Goal: Task Accomplishment & Management: Manage account settings

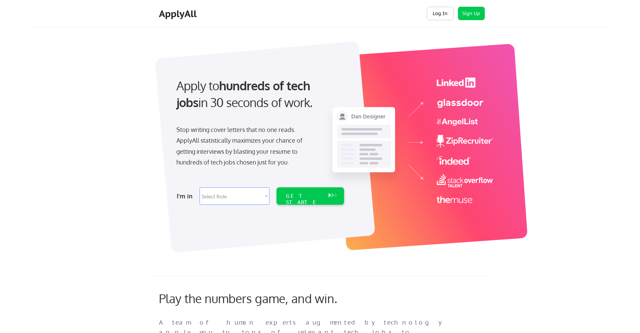
click at [436, 11] on button "Log In" at bounding box center [439, 13] width 27 height 13
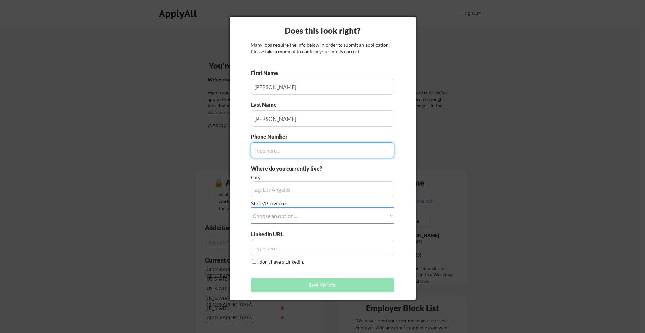
click at [322, 151] on input "input" at bounding box center [323, 150] width 144 height 16
type input "2017801617"
click at [320, 181] on div "City:" at bounding box center [304, 178] width 106 height 8
click at [318, 189] on input "input" at bounding box center [323, 189] width 144 height 16
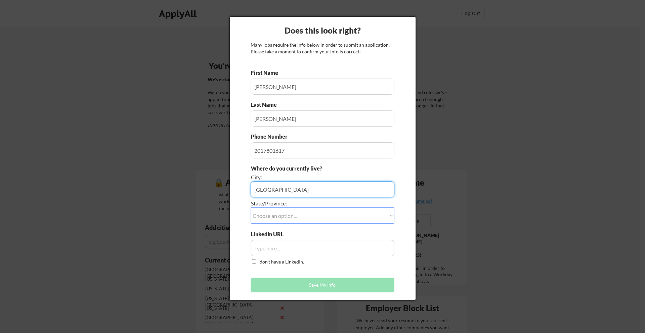
type input "Jersey City"
click at [344, 218] on select "Choose an option... Other/Not Applicable Alabama Alaska Alberta Arizona Arkansa…" at bounding box center [323, 216] width 144 height 16
select select ""New Jersey""
click at [251, 208] on select "Choose an option... Other/Not Applicable Alabama Alaska Alberta Arizona Arkansa…" at bounding box center [323, 216] width 144 height 16
click at [313, 252] on input "input" at bounding box center [323, 248] width 144 height 16
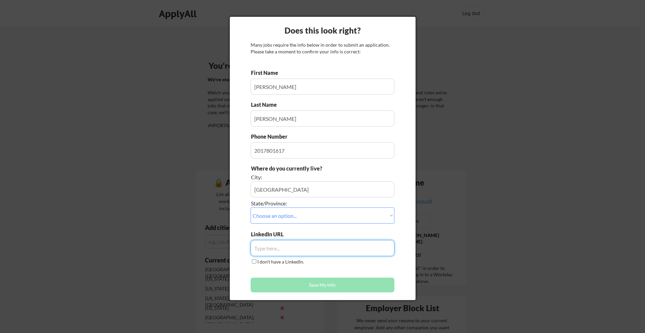
paste input "https://www.linkedin.com/in/shailysharma873/"
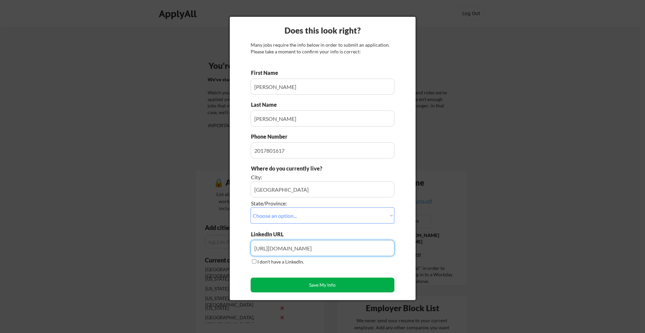
type input "https://www.linkedin.com/in/shailysharma873"
click at [306, 284] on button "Save My Info" at bounding box center [323, 285] width 144 height 15
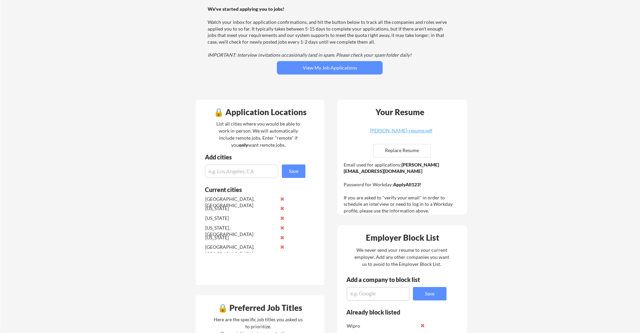
scroll to position [82, 0]
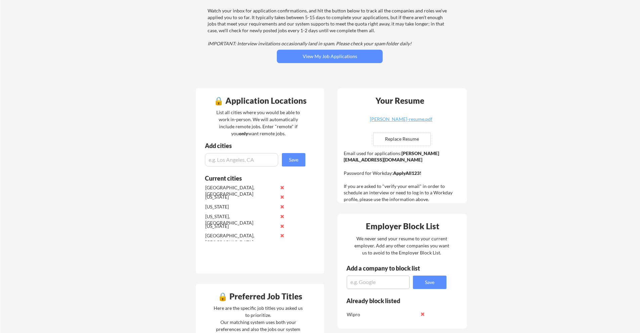
click at [251, 155] on input "input" at bounding box center [241, 159] width 73 height 13
type input "c"
type input "CA"
click at [296, 158] on button "Save" at bounding box center [294, 159] width 24 height 13
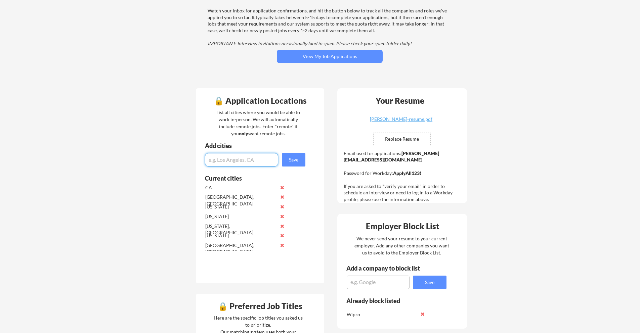
click at [253, 157] on input "input" at bounding box center [241, 159] width 73 height 13
type input "TX"
click at [296, 158] on button "Save" at bounding box center [294, 159] width 24 height 13
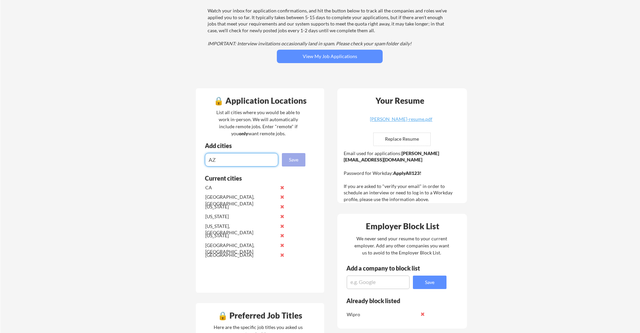
type input "AZ"
click at [296, 164] on button "Save" at bounding box center [294, 159] width 24 height 13
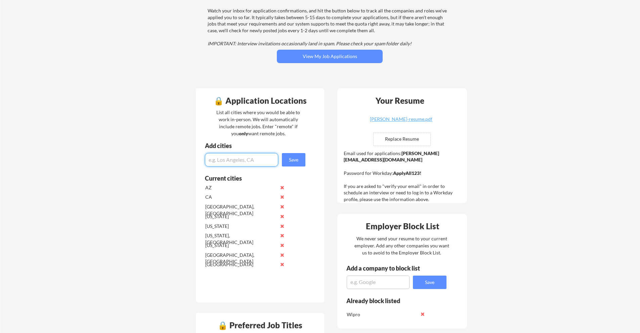
click at [249, 156] on input "input" at bounding box center [241, 159] width 73 height 13
type input "MA"
drag, startPoint x: 290, startPoint y: 162, endPoint x: 284, endPoint y: 162, distance: 5.4
click at [290, 162] on button "Save" at bounding box center [294, 159] width 24 height 13
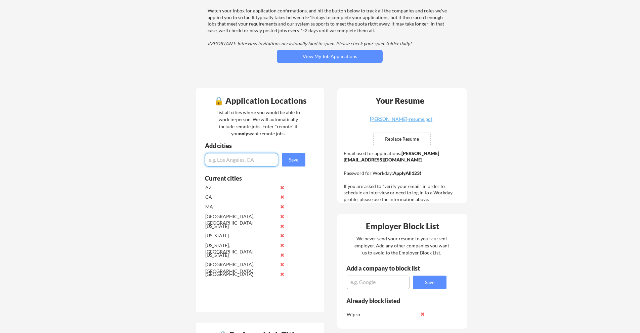
click at [220, 160] on input "input" at bounding box center [241, 159] width 73 height 13
click at [281, 226] on button at bounding box center [281, 226] width 5 height 5
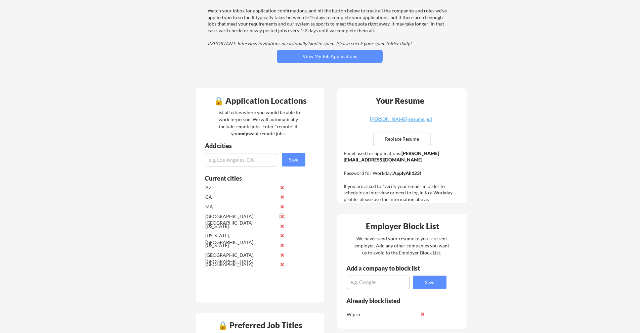
click at [281, 216] on button at bounding box center [281, 216] width 5 height 5
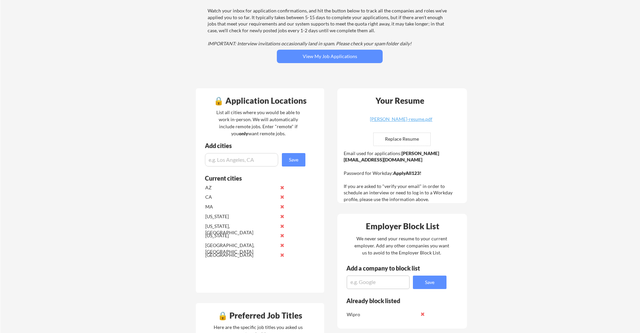
click at [281, 216] on button at bounding box center [281, 216] width 5 height 5
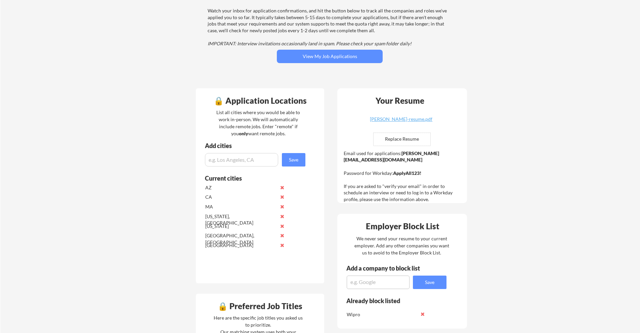
click at [281, 216] on button at bounding box center [281, 216] width 5 height 5
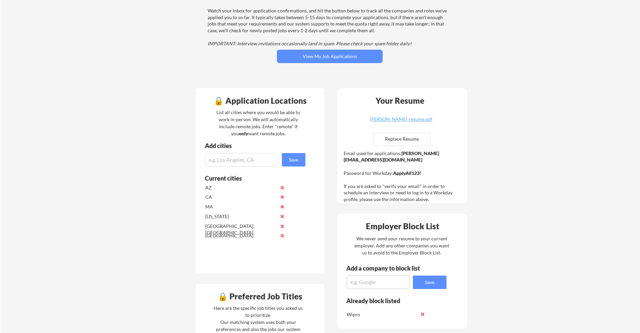
click at [281, 216] on button at bounding box center [281, 216] width 5 height 5
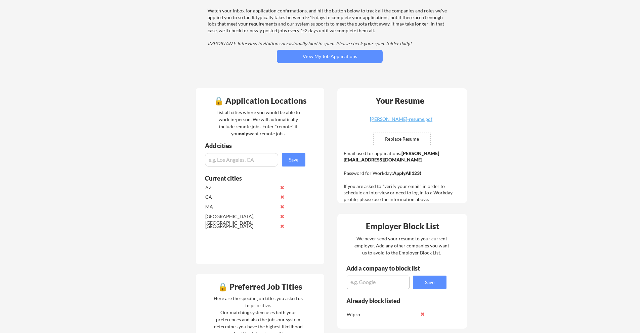
click at [281, 216] on button at bounding box center [281, 216] width 5 height 5
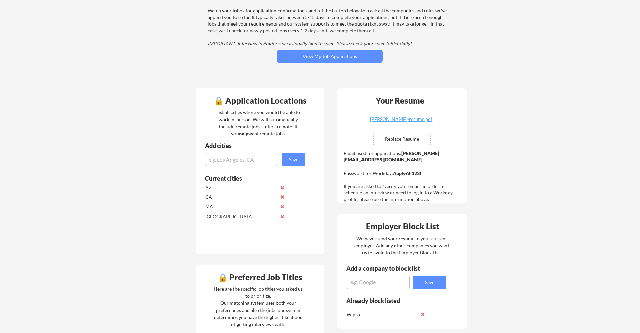
click at [233, 158] on input "input" at bounding box center [241, 159] width 73 height 13
type input "NY"
click at [297, 158] on button "Save" at bounding box center [294, 159] width 24 height 13
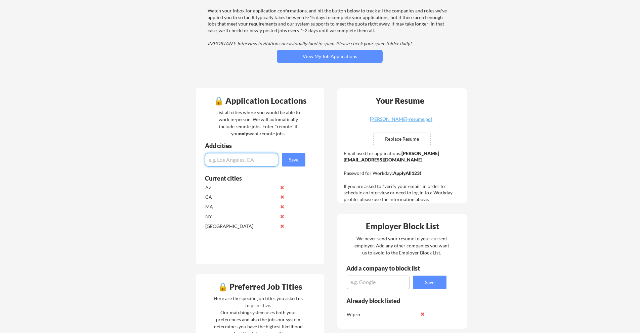
click at [255, 161] on input "input" at bounding box center [241, 159] width 73 height 13
type input "NJ"
click at [300, 164] on button "Save" at bounding box center [294, 159] width 24 height 13
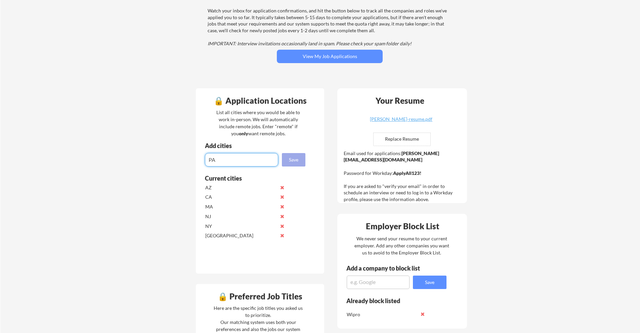
type input "PA"
click at [298, 162] on button "Save" at bounding box center [294, 159] width 24 height 13
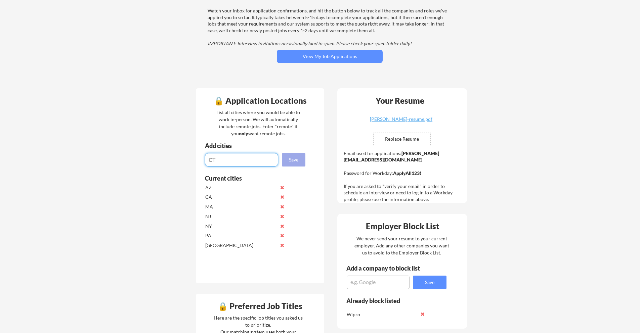
type input "CT"
click at [298, 164] on button "Save" at bounding box center [294, 159] width 24 height 13
type input "RI"
click at [294, 161] on button "Save" at bounding box center [294, 159] width 24 height 13
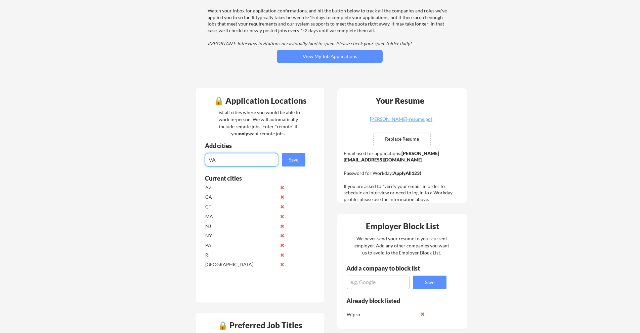
type input "VA"
click at [296, 162] on button "Save" at bounding box center [294, 159] width 24 height 13
click at [235, 163] on input "input" at bounding box center [241, 159] width 73 height 13
type input "OR"
click at [290, 158] on button "Save" at bounding box center [294, 159] width 24 height 13
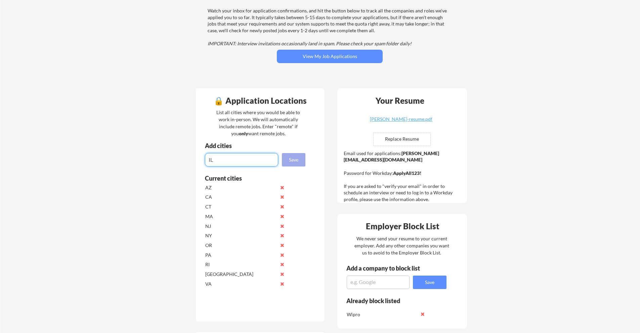
type input "IL"
click at [286, 162] on button "Save" at bounding box center [294, 159] width 24 height 13
type input "FL"
click at [293, 164] on button "Save" at bounding box center [294, 159] width 24 height 13
type input "NV"
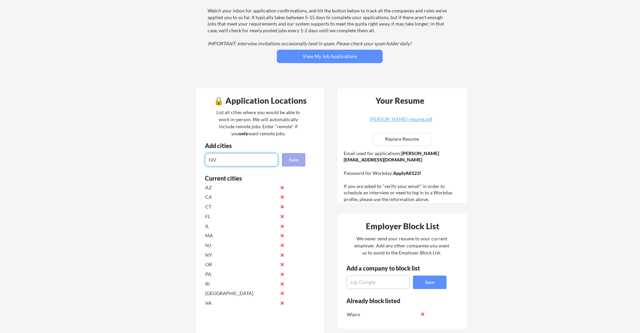
click at [296, 157] on button "Save" at bounding box center [294, 159] width 24 height 13
type input "AR"
click at [292, 160] on button "Save" at bounding box center [294, 159] width 24 height 13
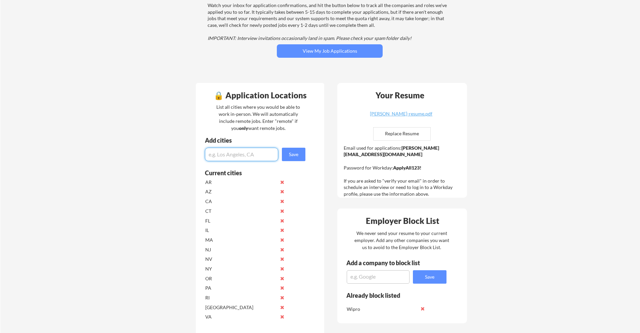
scroll to position [134, 0]
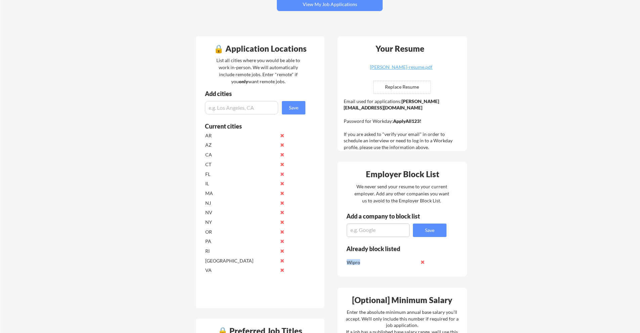
drag, startPoint x: 343, startPoint y: 262, endPoint x: 381, endPoint y: 265, distance: 38.1
click at [381, 265] on div "Already block listed Wipro" at bounding box center [391, 258] width 109 height 27
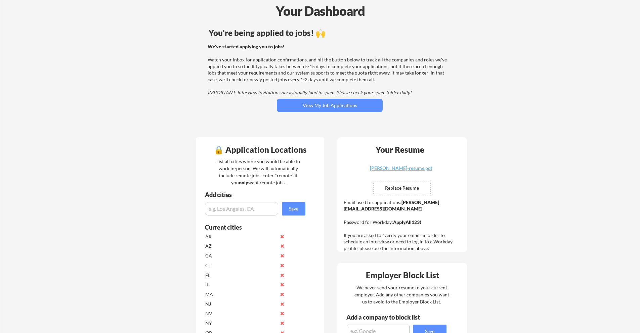
scroll to position [30, 0]
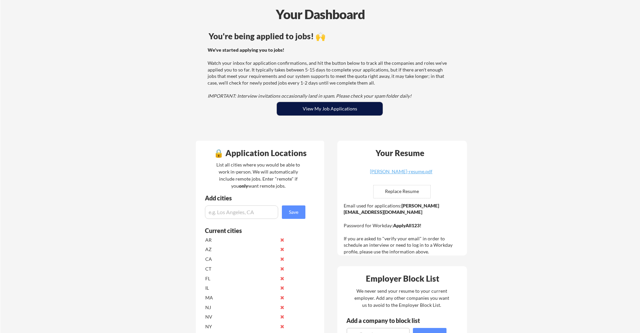
click at [333, 111] on button "View My Job Applications" at bounding box center [330, 108] width 106 height 13
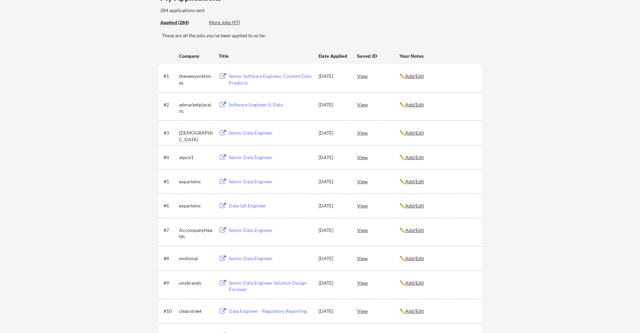
scroll to position [67, 0]
click at [254, 208] on div "Data QA Engineer" at bounding box center [270, 206] width 83 height 7
